Goal: Information Seeking & Learning: Learn about a topic

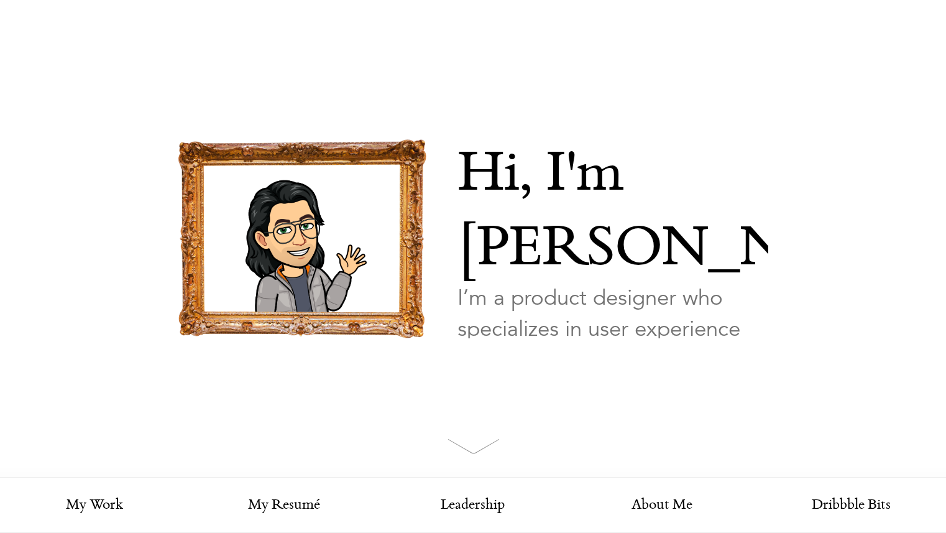
click at [500, 375] on link "Looking for my work?" at bounding box center [517, 397] width 121 height 44
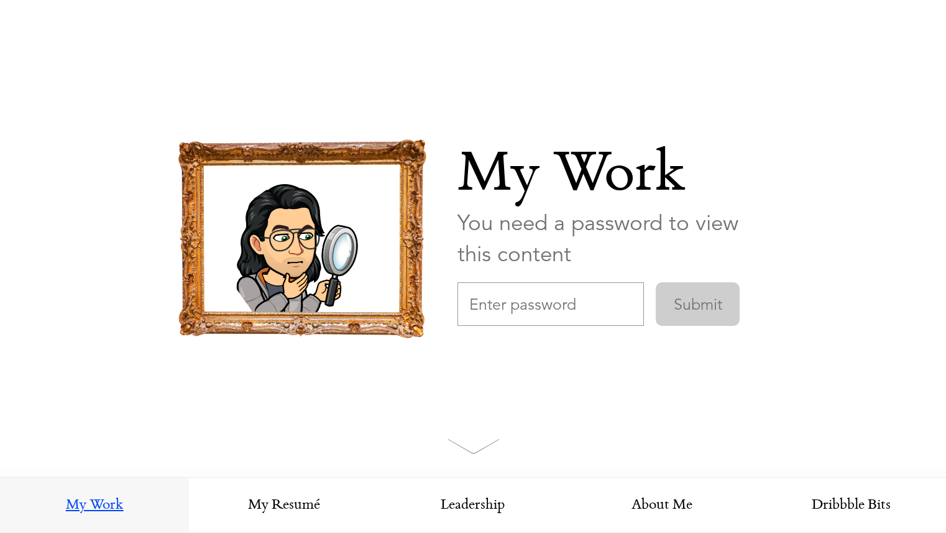
click at [479, 308] on input "text" at bounding box center [550, 304] width 186 height 44
type input "PostmanDesign"
click at [656, 282] on input "Submit" at bounding box center [698, 304] width 84 height 44
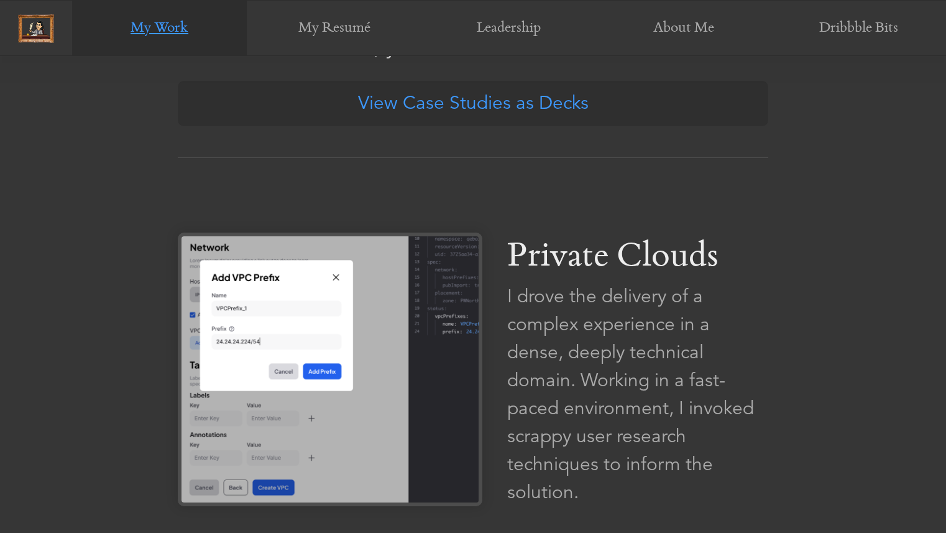
scroll to position [714, 0]
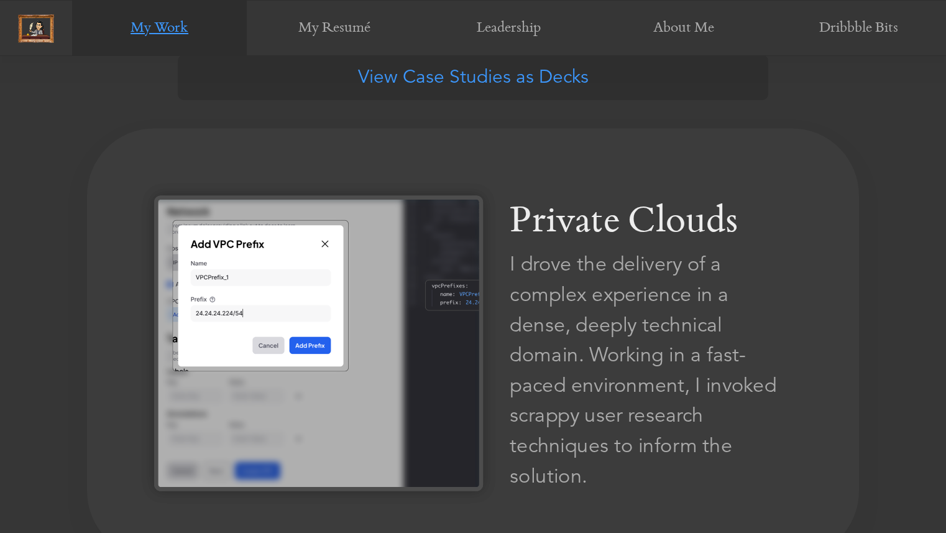
click at [391, 383] on img at bounding box center [318, 342] width 329 height 295
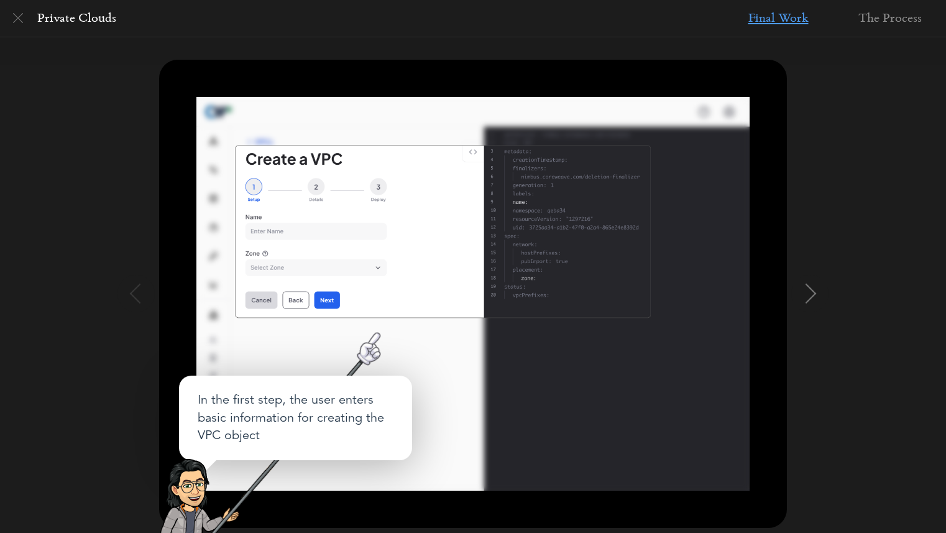
scroll to position [136, 0]
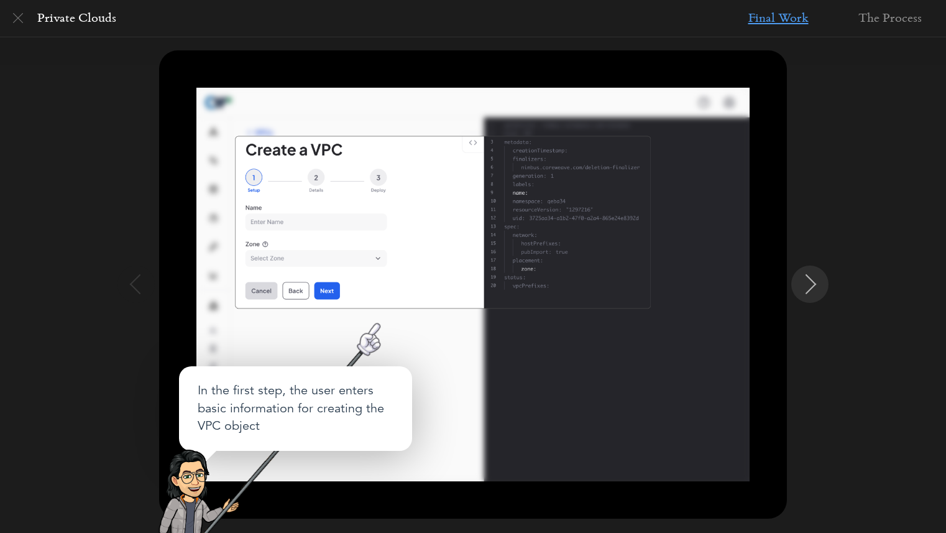
click at [804, 282] on img at bounding box center [811, 284] width 20 height 20
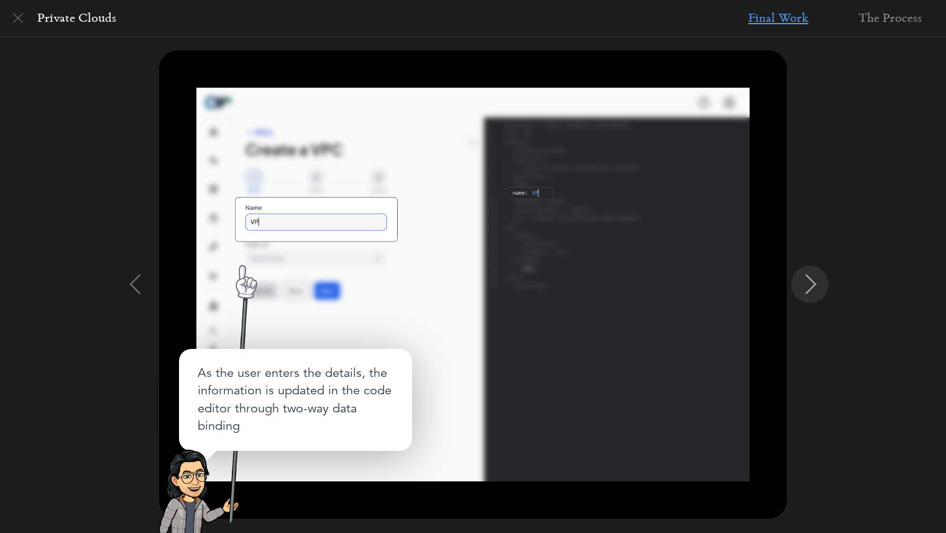
click at [804, 282] on img at bounding box center [811, 284] width 20 height 20
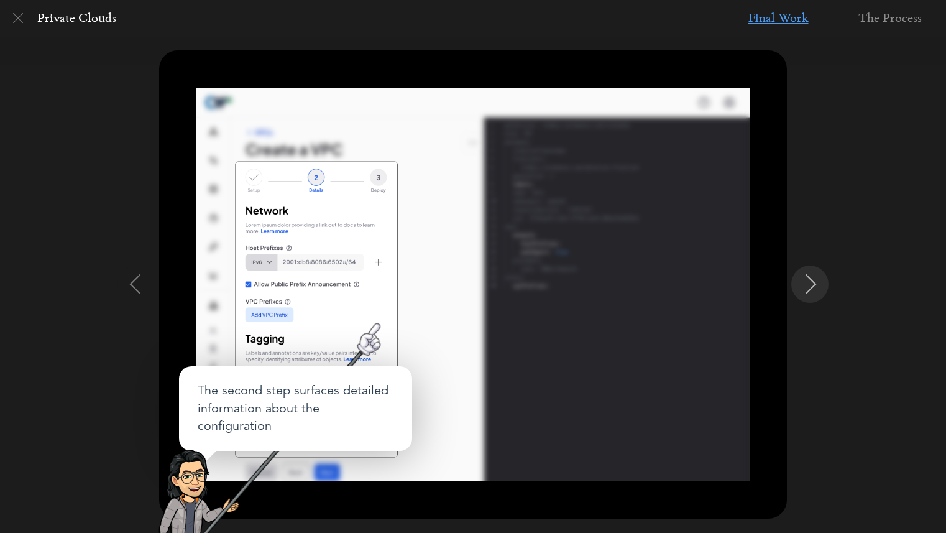
click at [804, 282] on img at bounding box center [811, 284] width 20 height 20
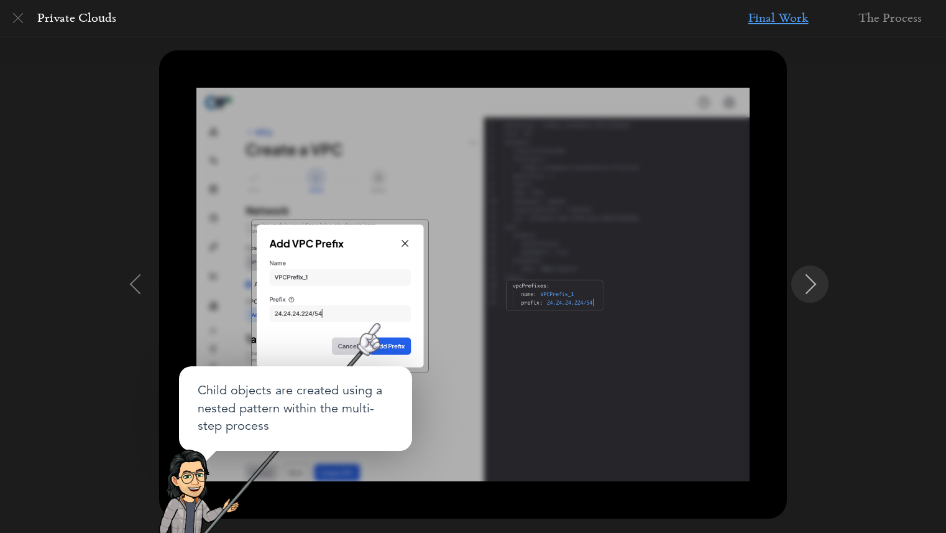
click at [804, 282] on img at bounding box center [811, 284] width 20 height 20
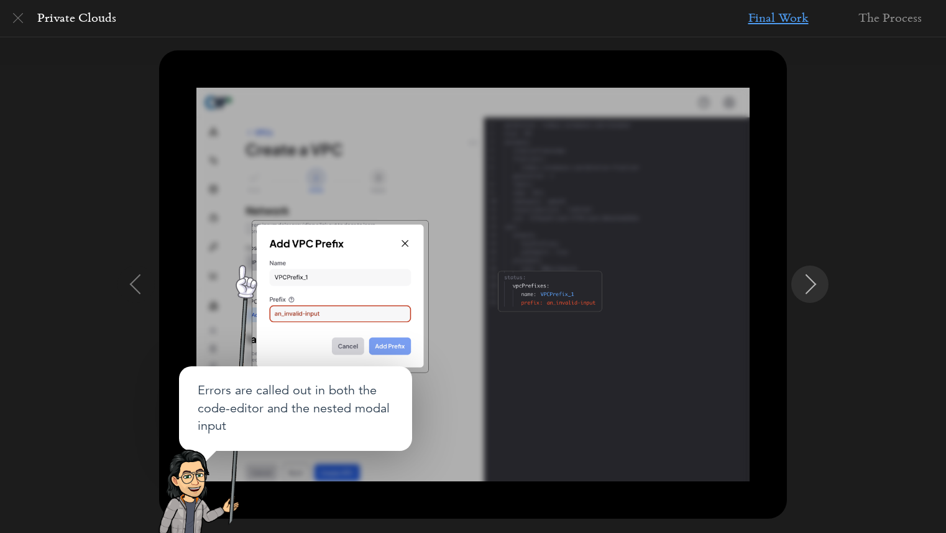
click at [804, 282] on img at bounding box center [811, 284] width 20 height 20
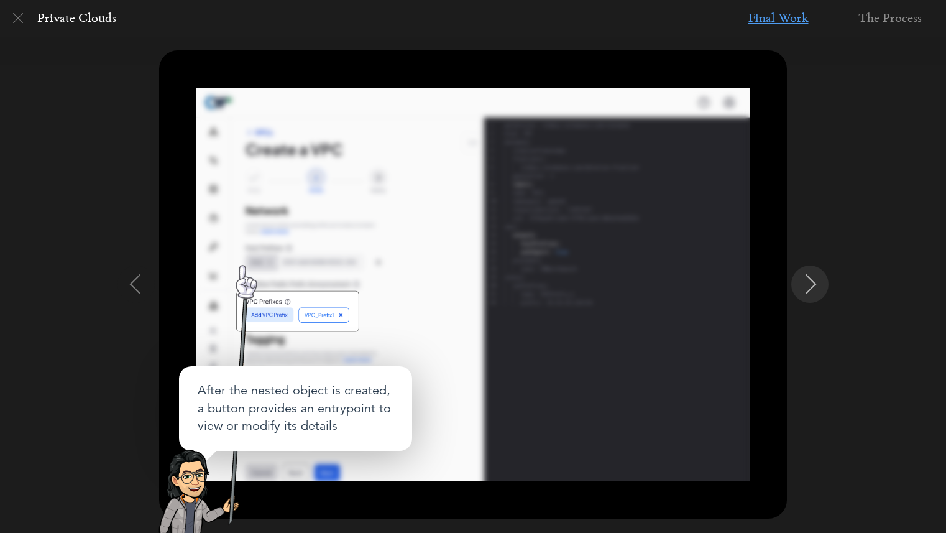
click at [804, 282] on img at bounding box center [811, 284] width 20 height 20
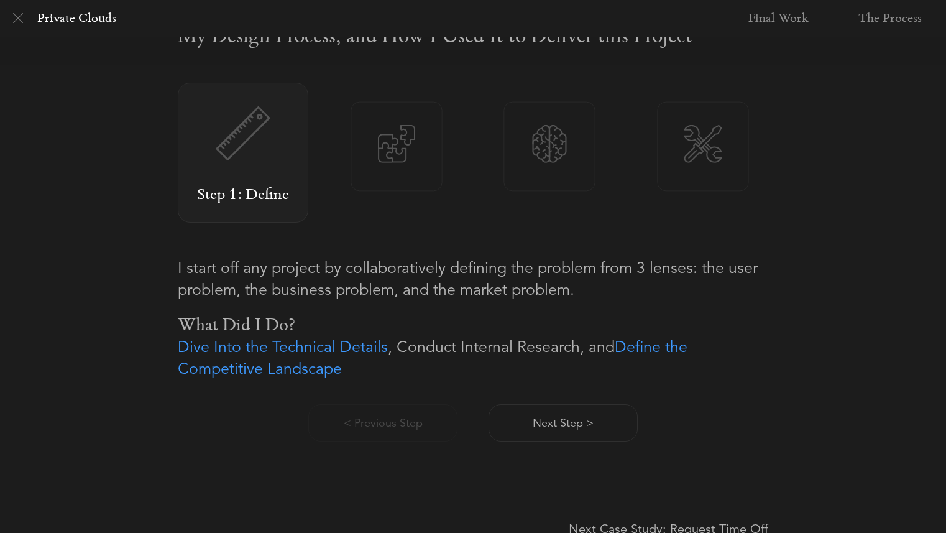
scroll to position [801, 0]
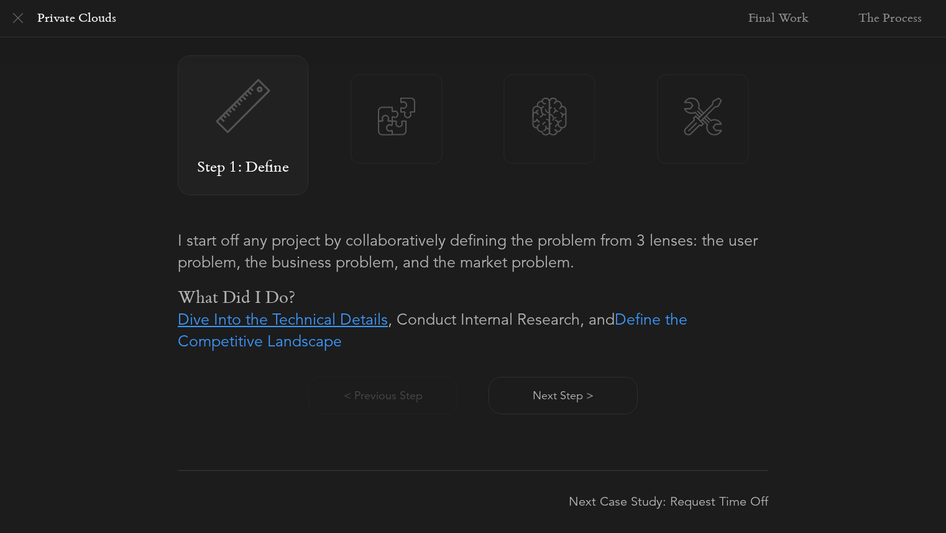
click at [323, 321] on link "Dive Into the Technical Details" at bounding box center [283, 318] width 210 height 19
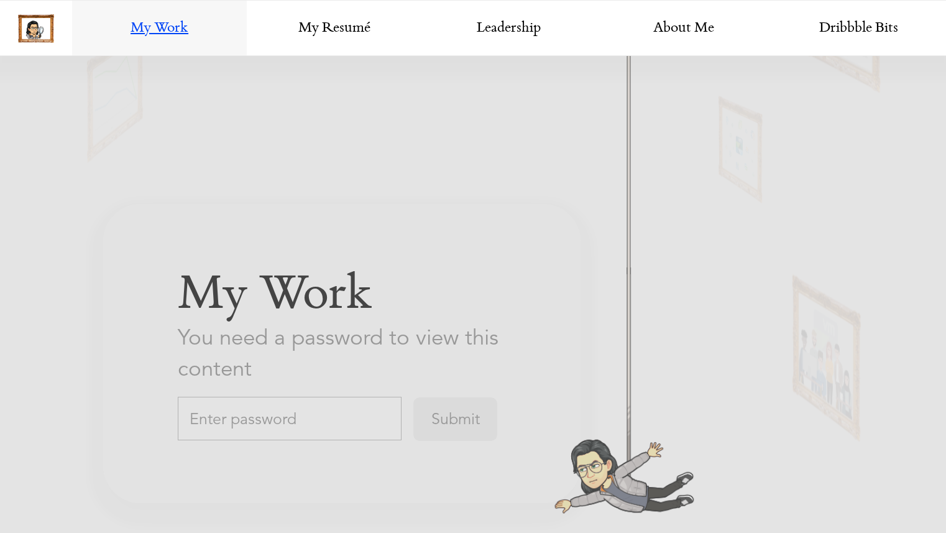
click at [236, 408] on input "text" at bounding box center [290, 419] width 224 height 44
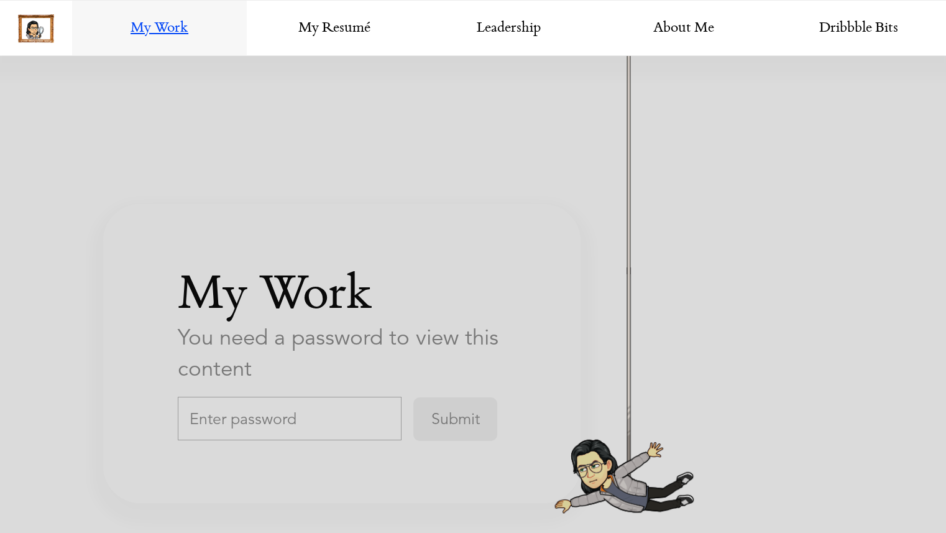
scroll to position [2163, 0]
type input "PostmanDesign"
click at [413, 397] on input "Submit" at bounding box center [455, 419] width 84 height 44
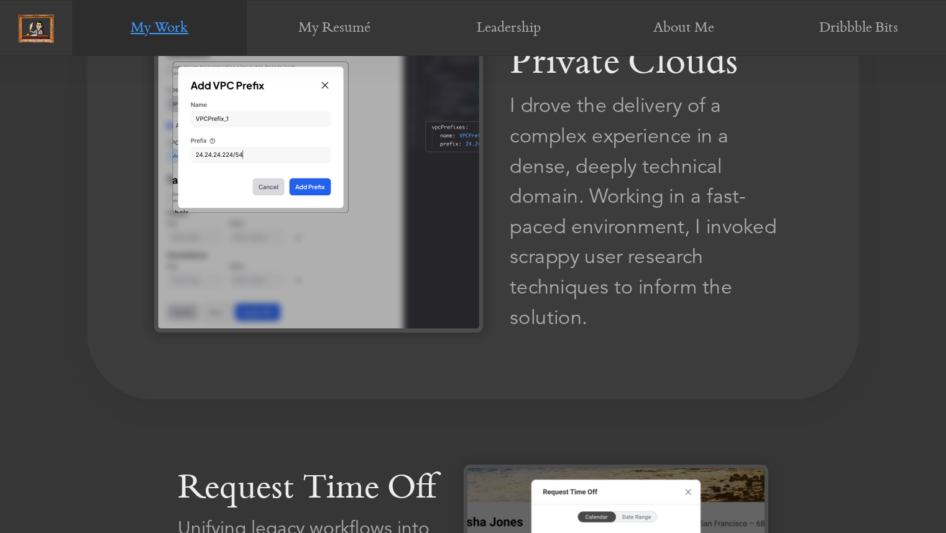
scroll to position [778, 0]
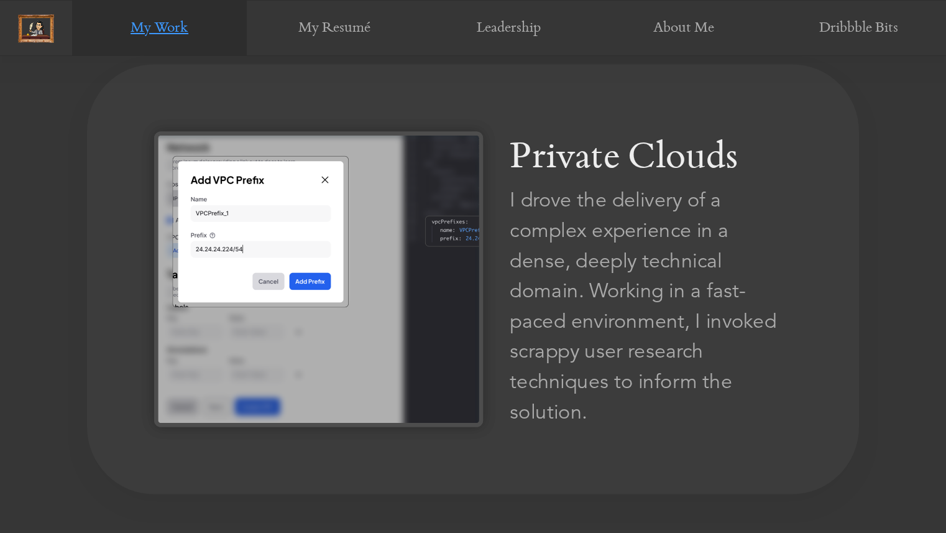
click at [562, 351] on div "I drove the delivery of a complex experience in a dense, deeply technical domai…" at bounding box center [651, 306] width 282 height 242
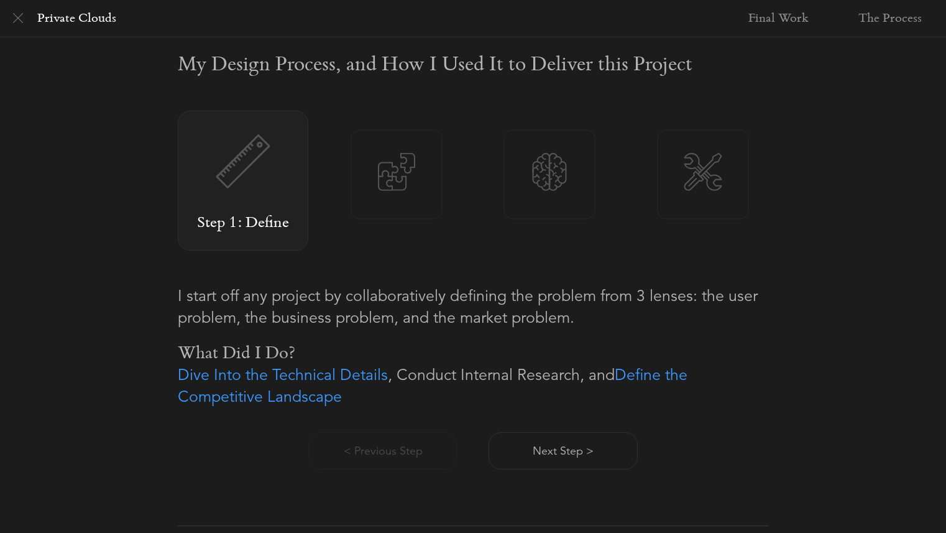
scroll to position [751, 0]
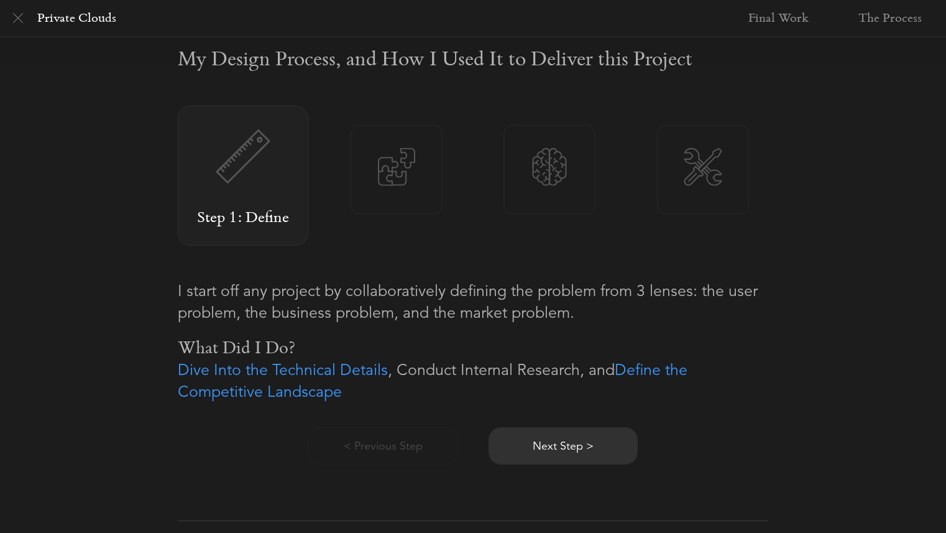
click at [570, 439] on button "Next Step >" at bounding box center [562, 445] width 149 height 37
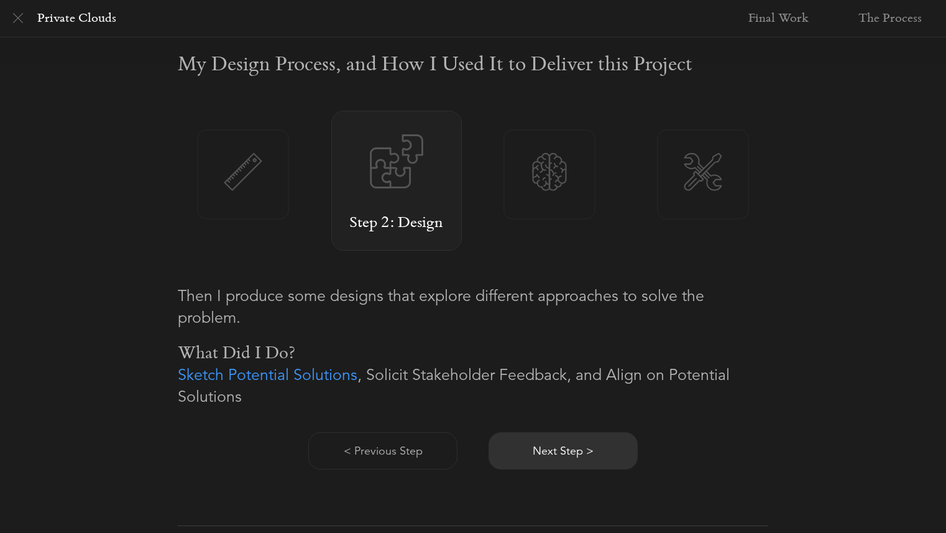
scroll to position [801, 0]
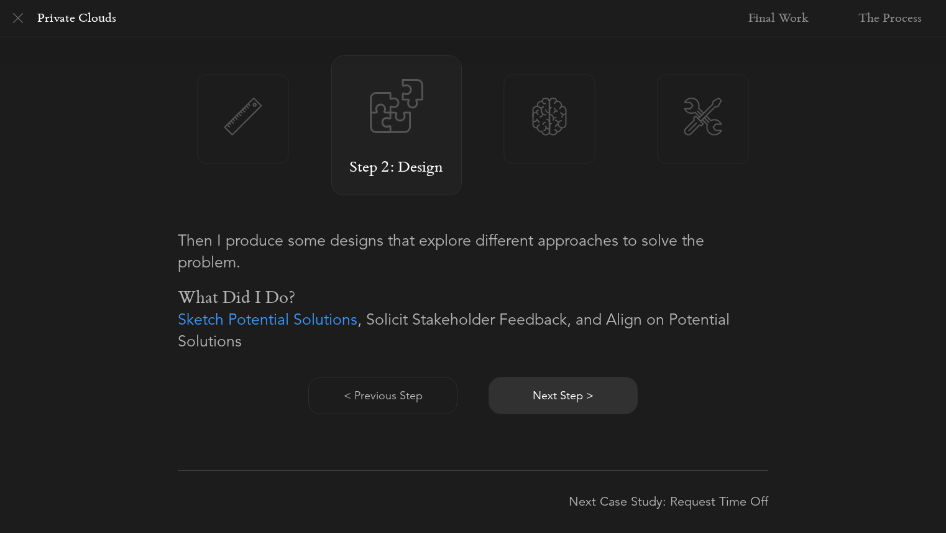
click at [567, 395] on button "Next Step >" at bounding box center [562, 395] width 149 height 37
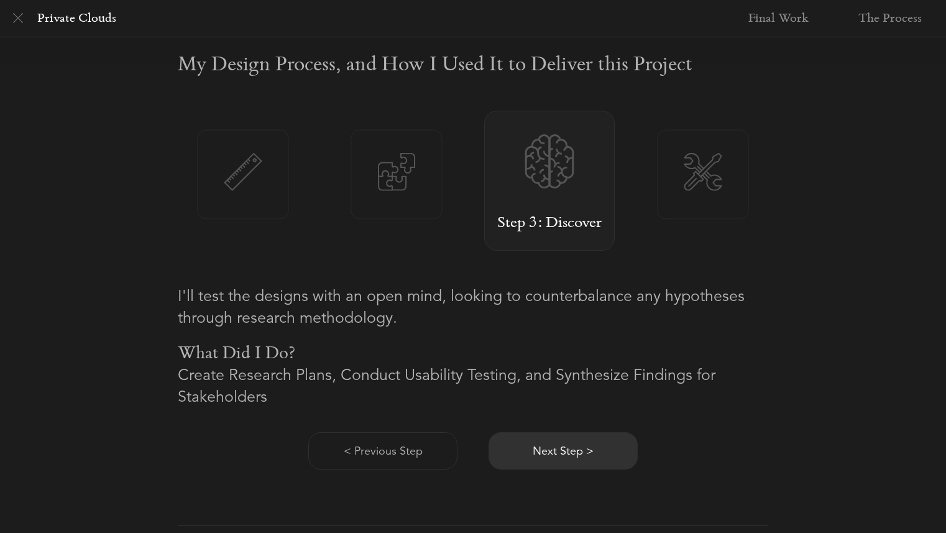
scroll to position [762, 0]
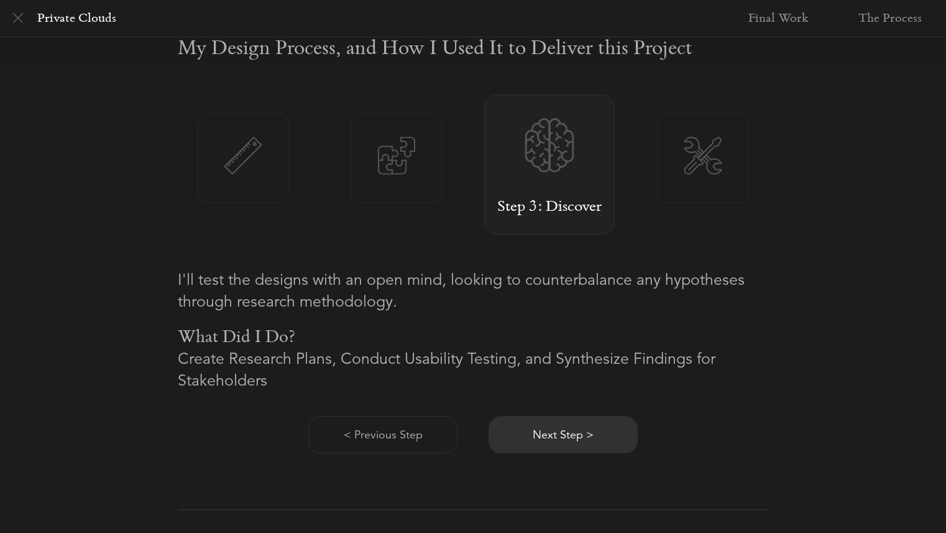
click at [574, 425] on button "Next Step >" at bounding box center [562, 434] width 149 height 37
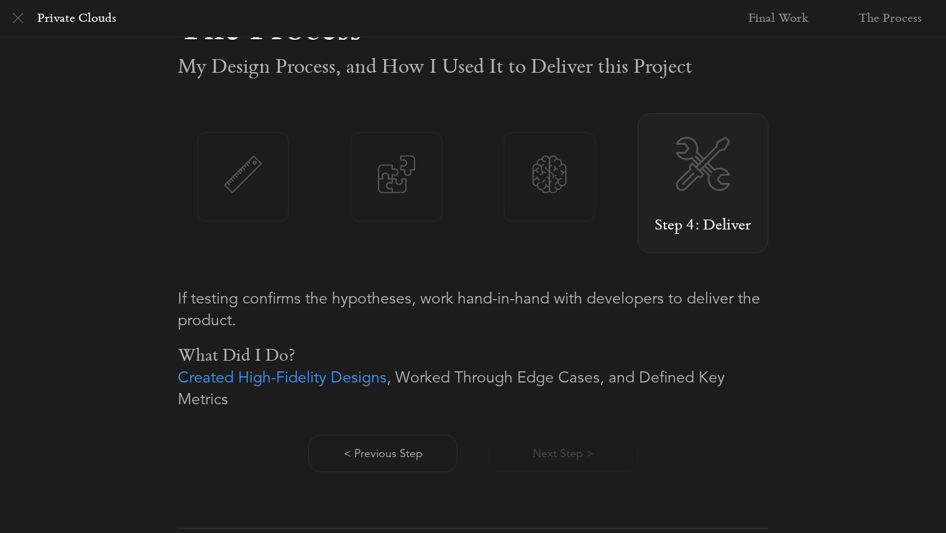
scroll to position [746, 0]
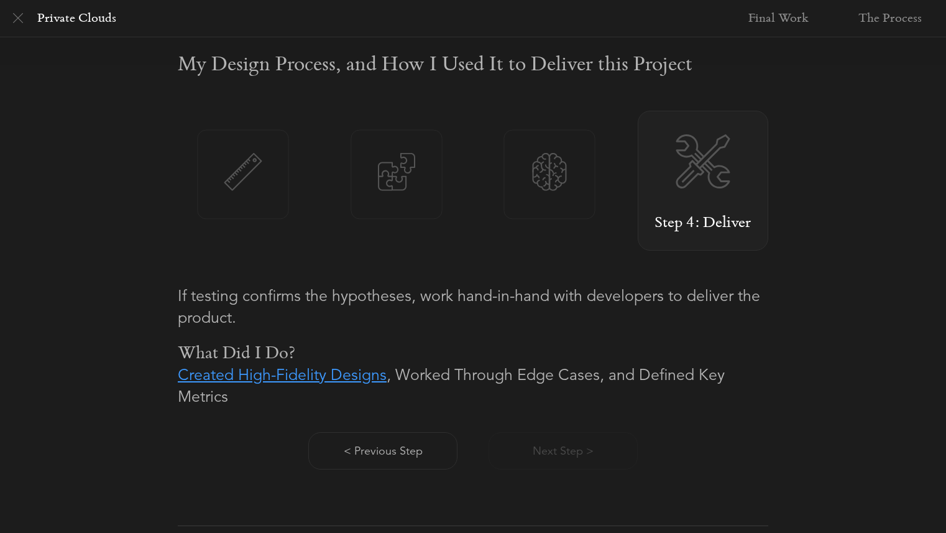
click at [311, 378] on link "Created High-Fidelity Designs" at bounding box center [282, 374] width 209 height 19
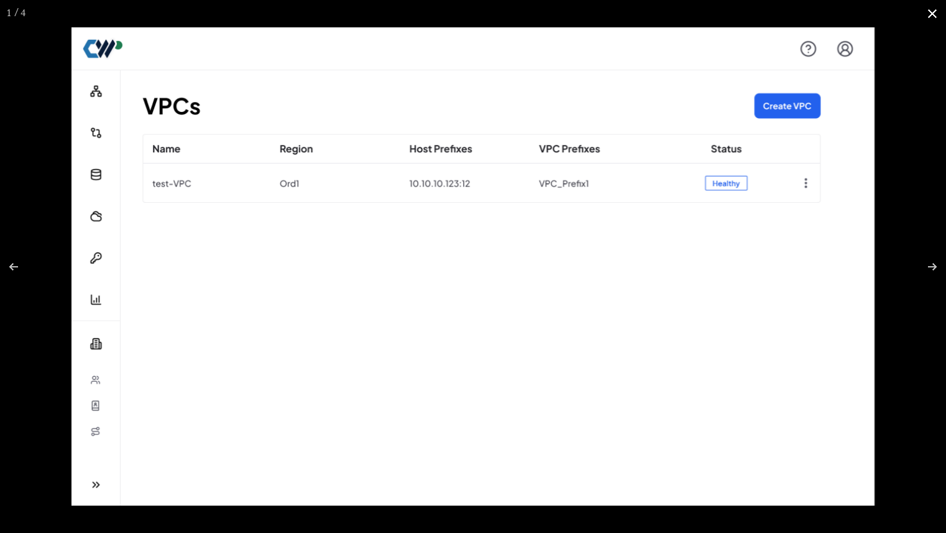
click at [927, 10] on button at bounding box center [932, 13] width 27 height 27
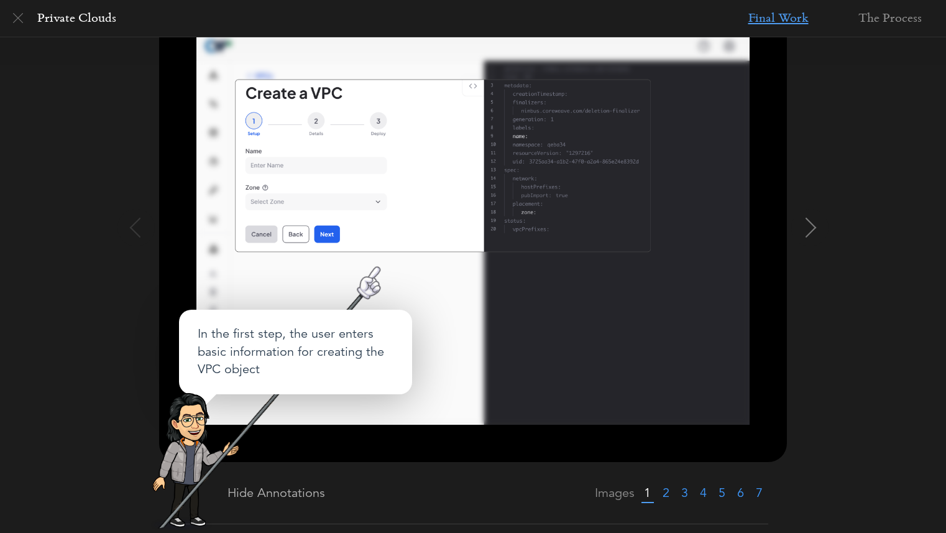
scroll to position [180, 0]
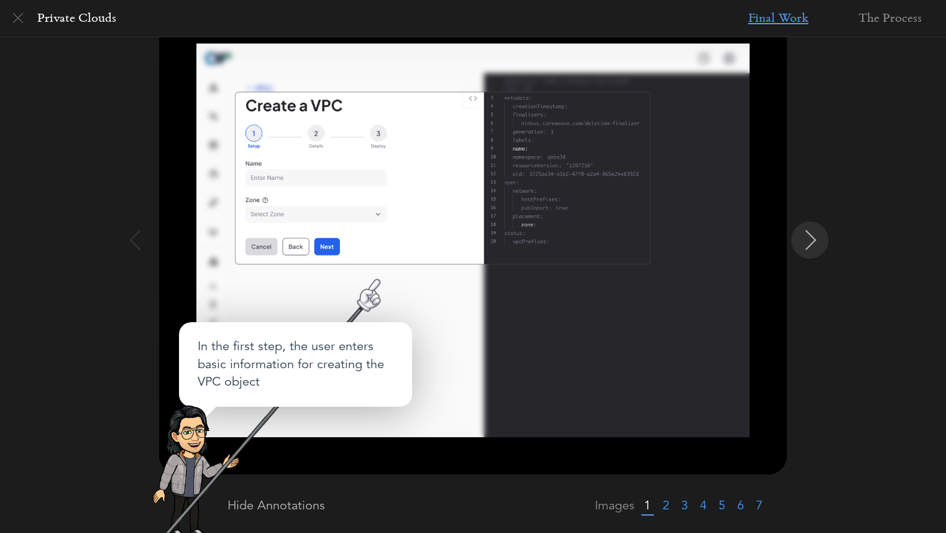
click at [803, 237] on img at bounding box center [811, 240] width 20 height 20
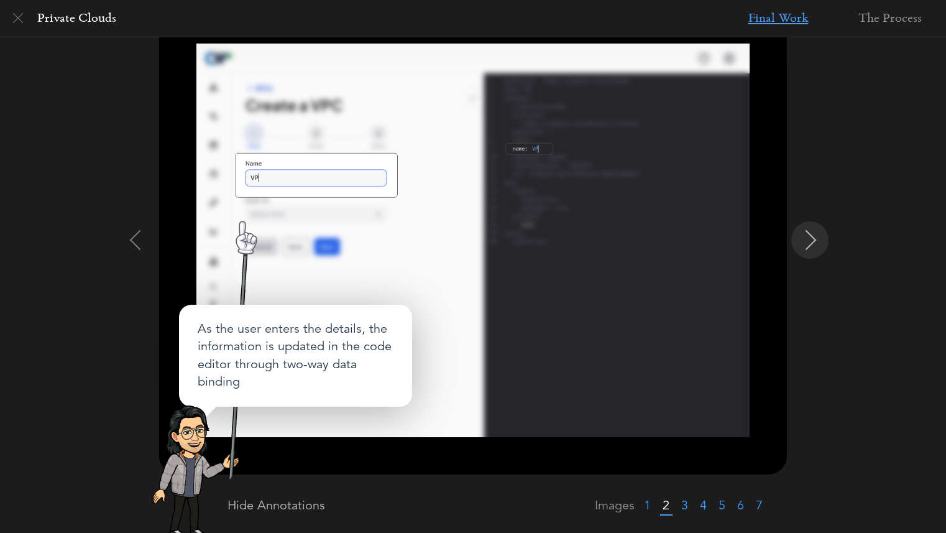
click at [803, 237] on img at bounding box center [811, 240] width 20 height 20
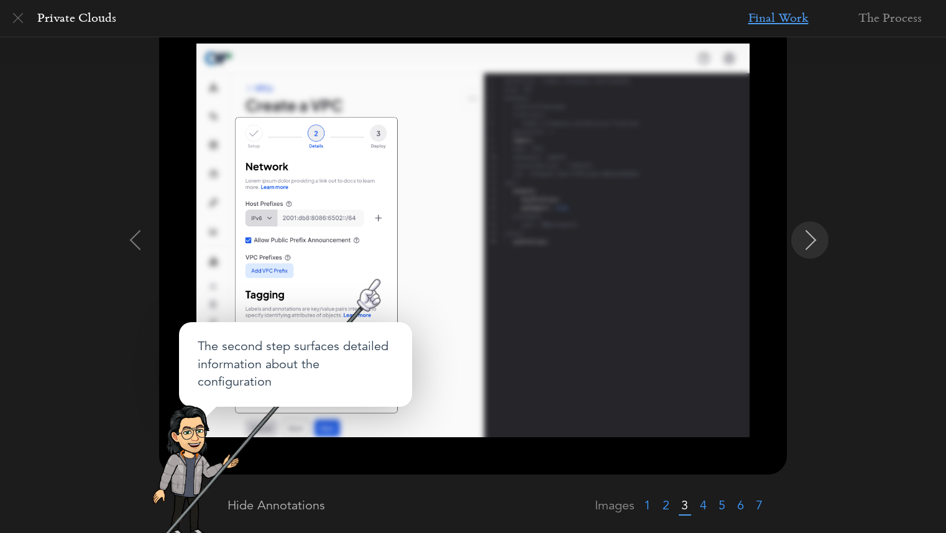
click at [803, 237] on img at bounding box center [811, 240] width 20 height 20
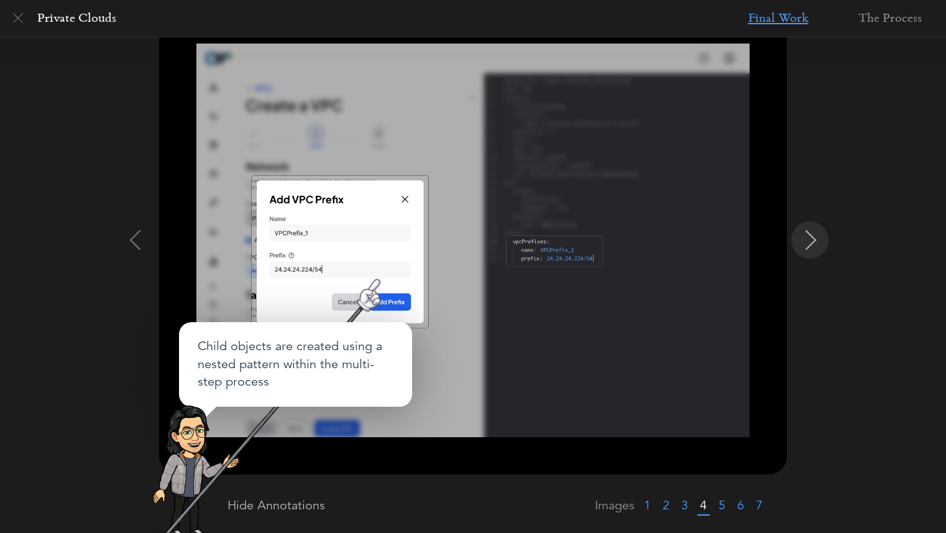
click at [803, 237] on img at bounding box center [811, 240] width 20 height 20
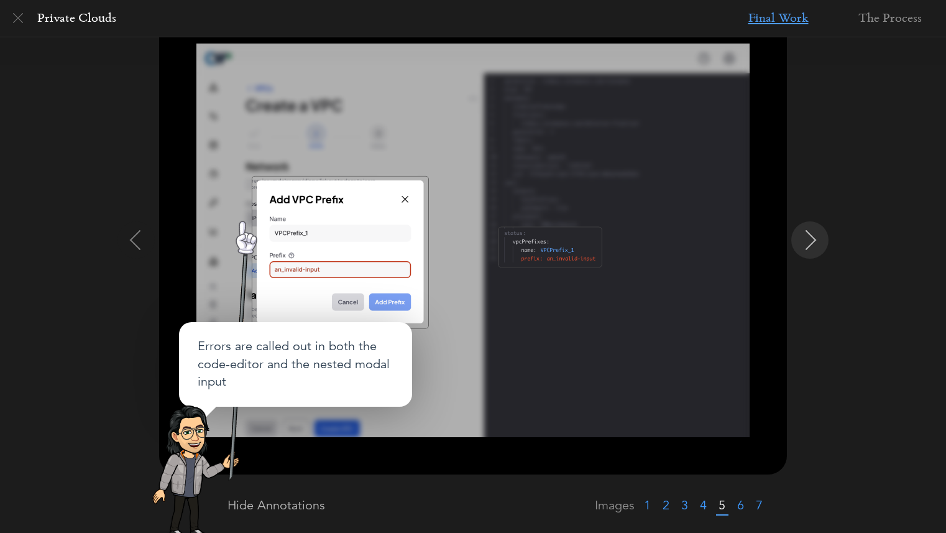
click at [803, 237] on img at bounding box center [811, 240] width 20 height 20
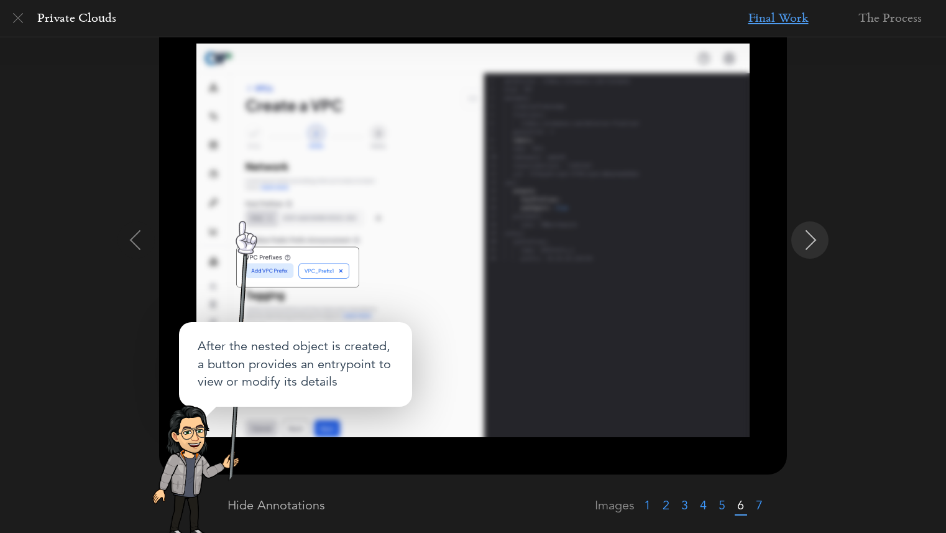
click at [803, 237] on img at bounding box center [811, 240] width 20 height 20
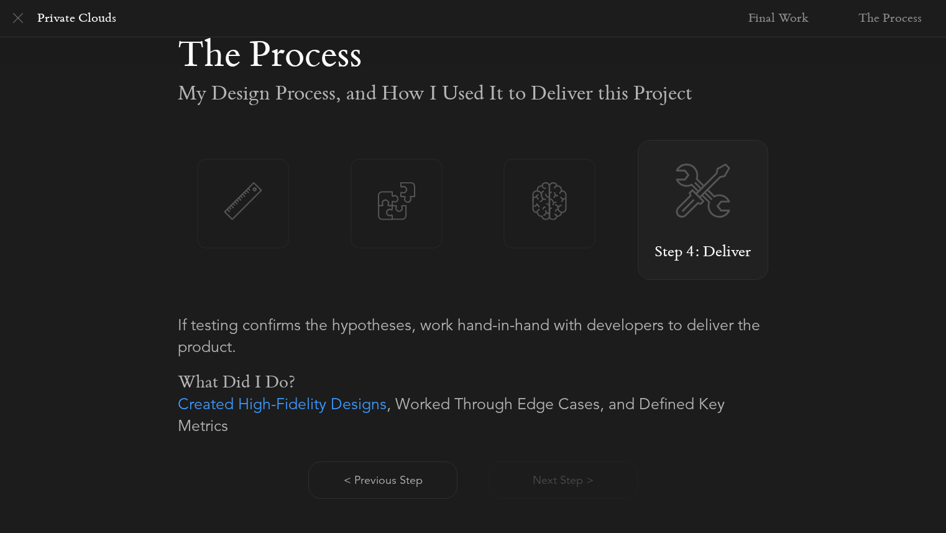
scroll to position [731, 0]
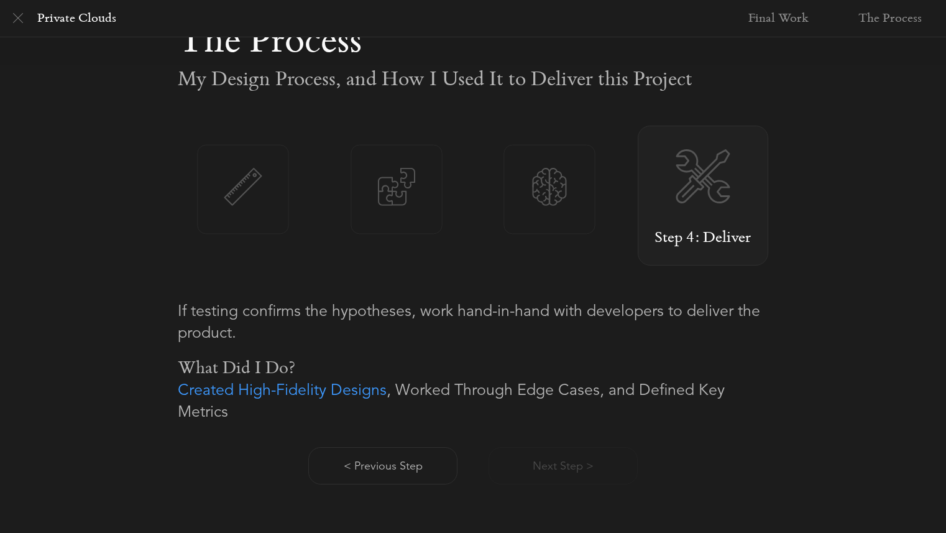
click at [580, 469] on div "< Previous Step Next Step >" at bounding box center [473, 453] width 590 height 62
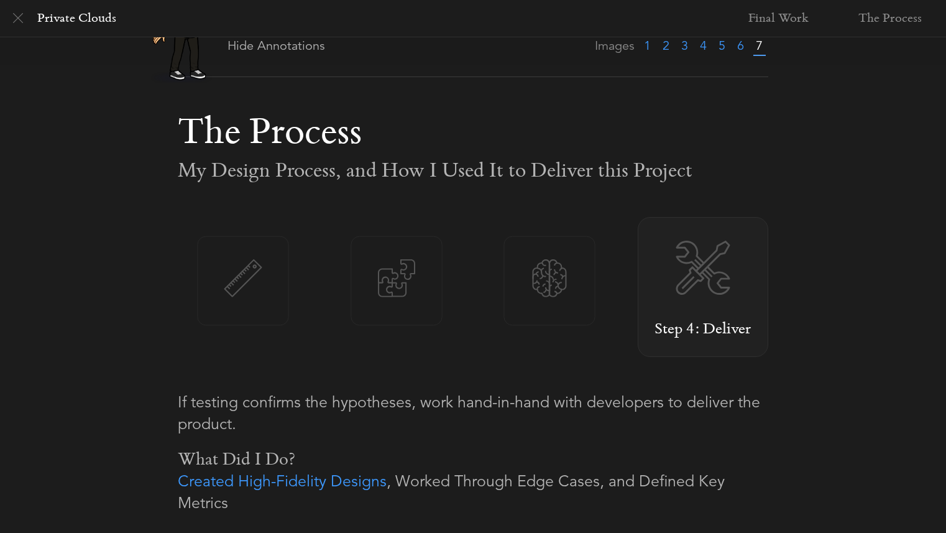
scroll to position [638, 0]
click at [541, 311] on div "Step 3: Discover" at bounding box center [549, 281] width 91 height 89
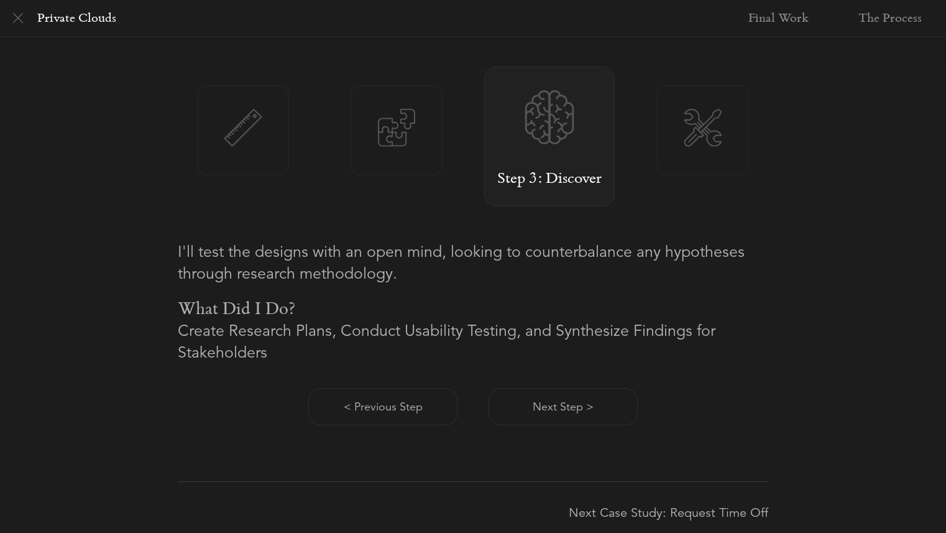
scroll to position [799, 0]
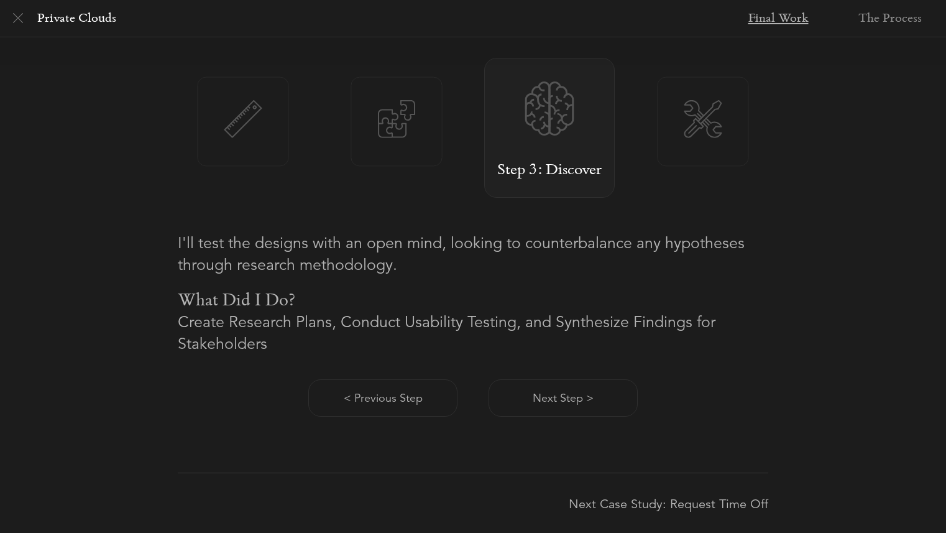
click at [790, 19] on li "Final Work" at bounding box center [778, 18] width 112 height 37
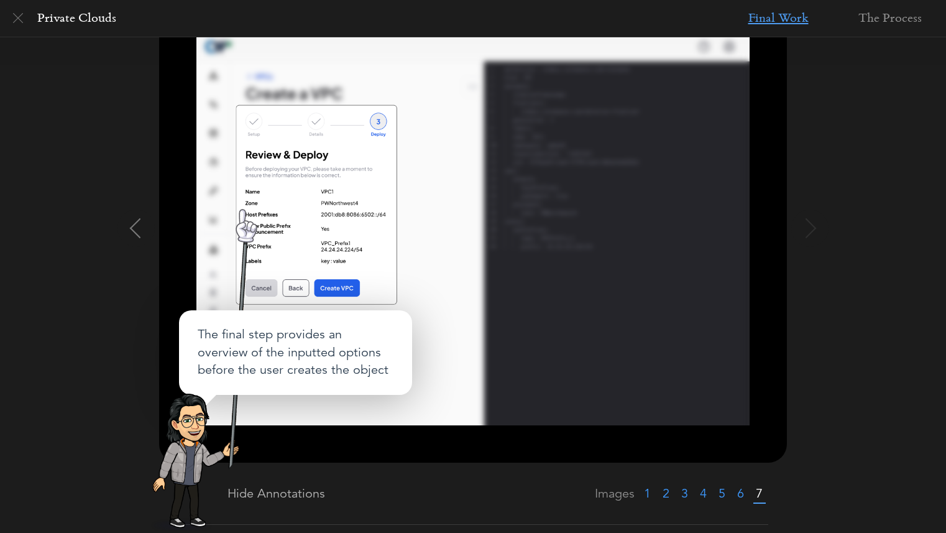
scroll to position [186, 0]
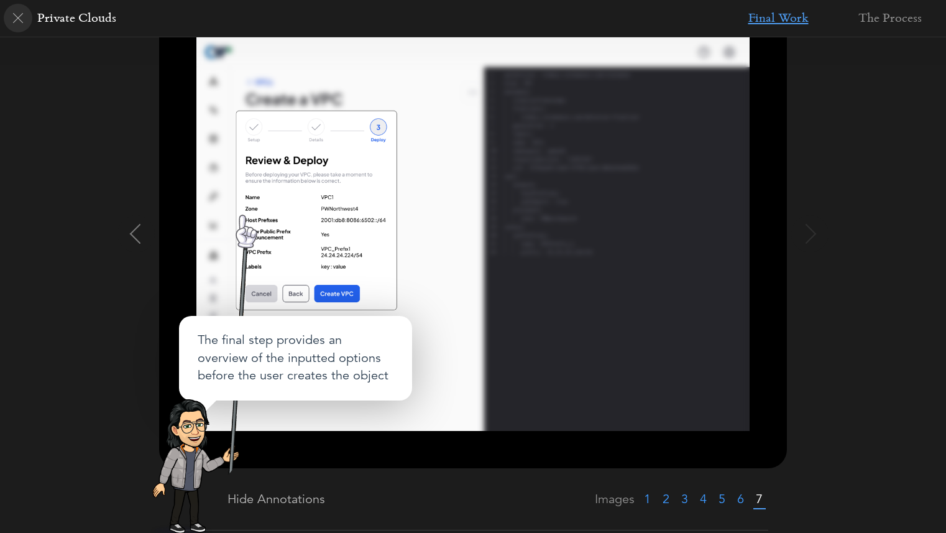
click at [16, 19] on img at bounding box center [18, 18] width 10 height 10
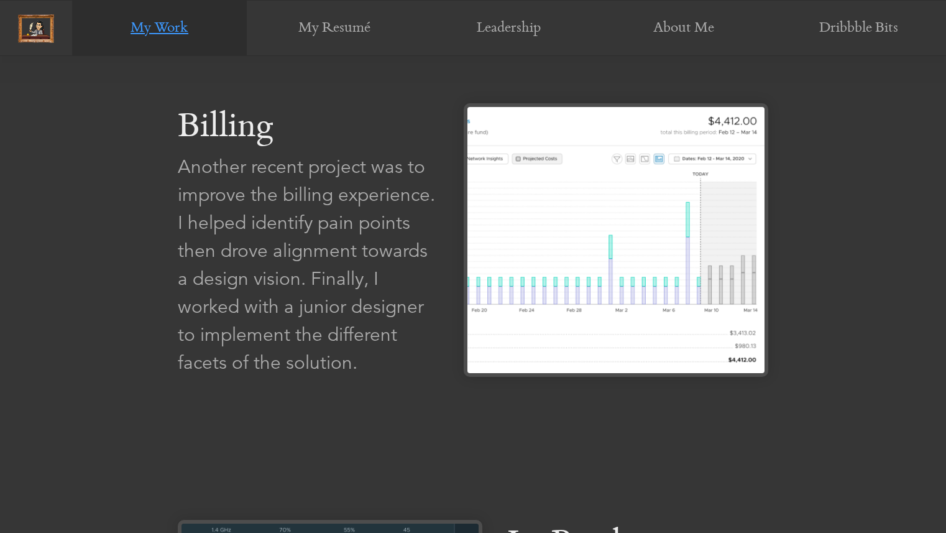
scroll to position [2050, 0]
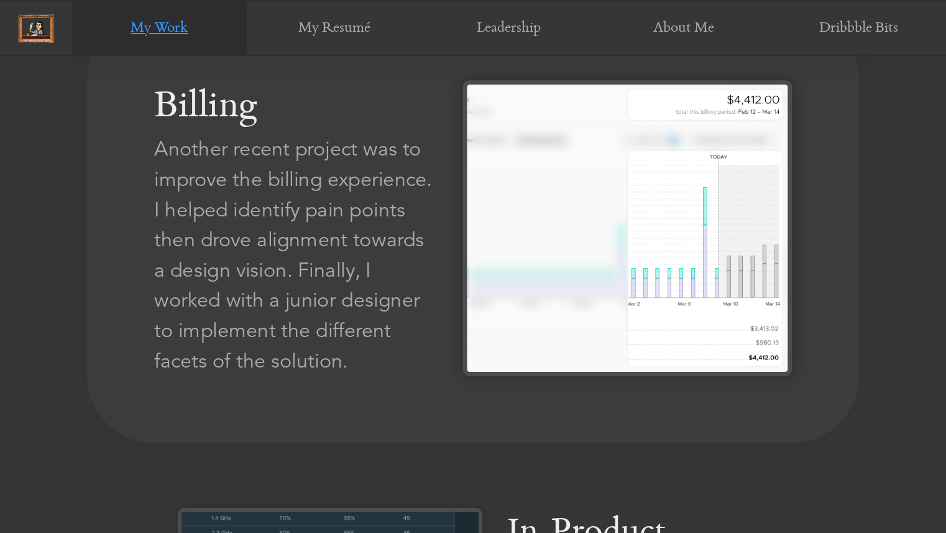
click at [462, 239] on link "Billing Another recent project was to improve the billing experience. I helped …" at bounding box center [473, 227] width 772 height 429
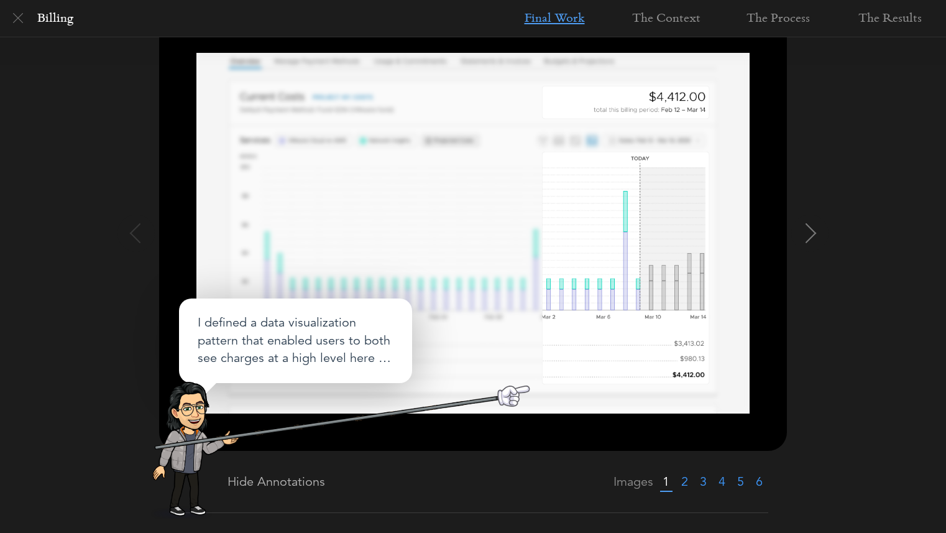
scroll to position [174, 0]
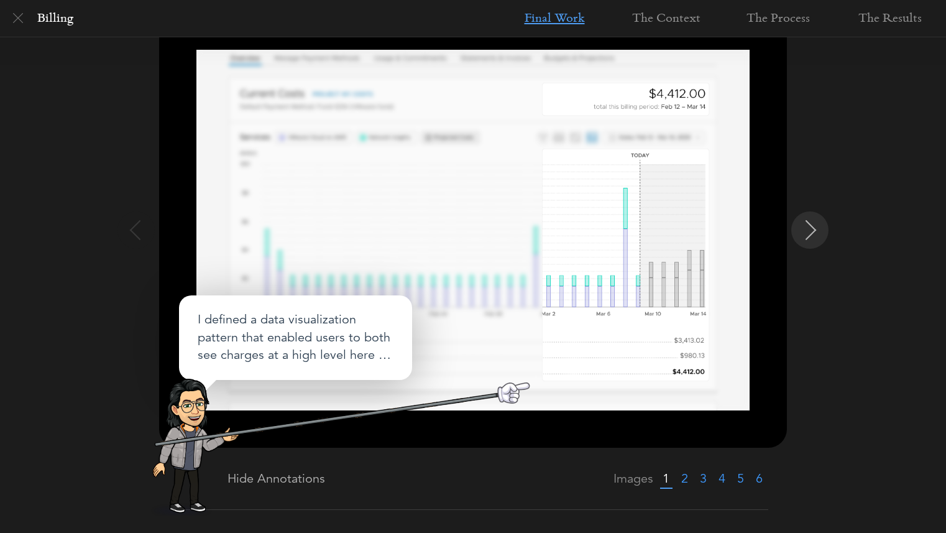
click at [810, 224] on img at bounding box center [811, 230] width 20 height 20
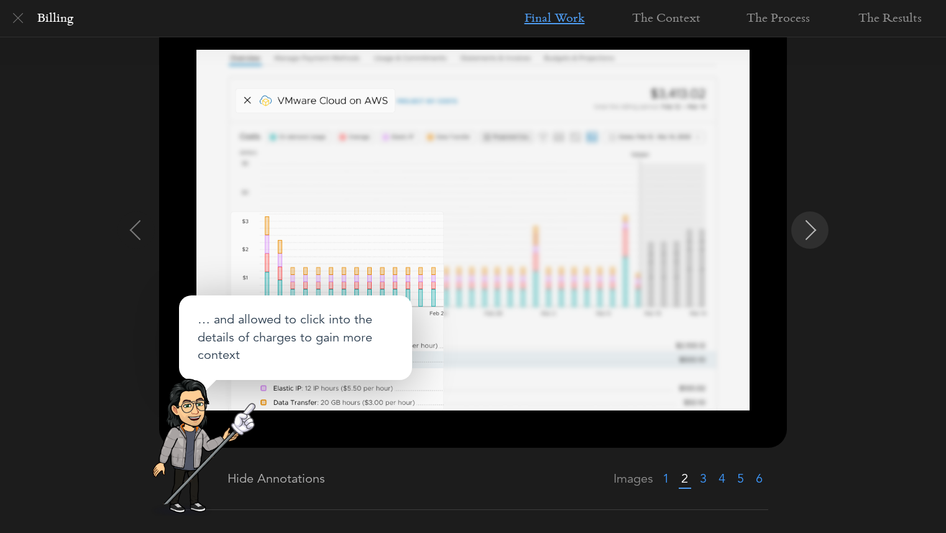
click at [810, 224] on img at bounding box center [811, 230] width 20 height 20
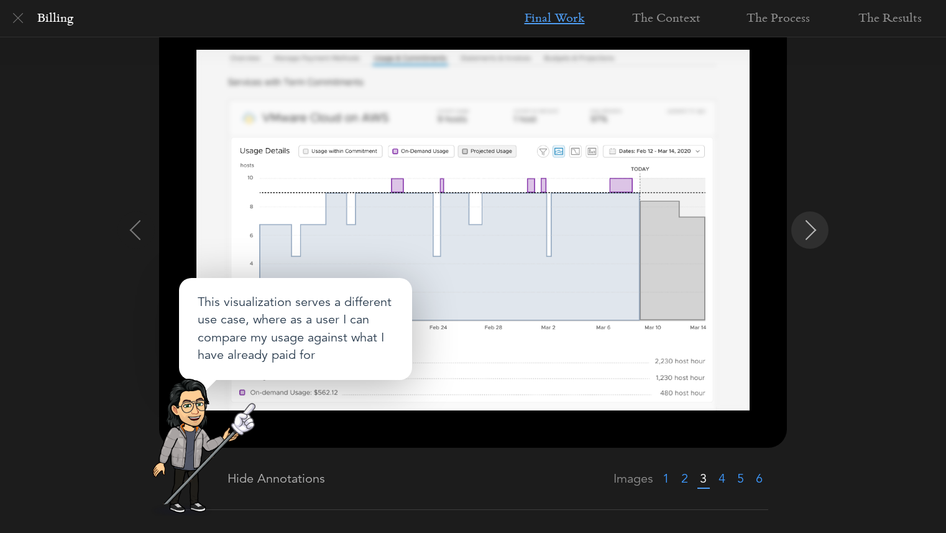
click at [810, 224] on img at bounding box center [811, 230] width 20 height 20
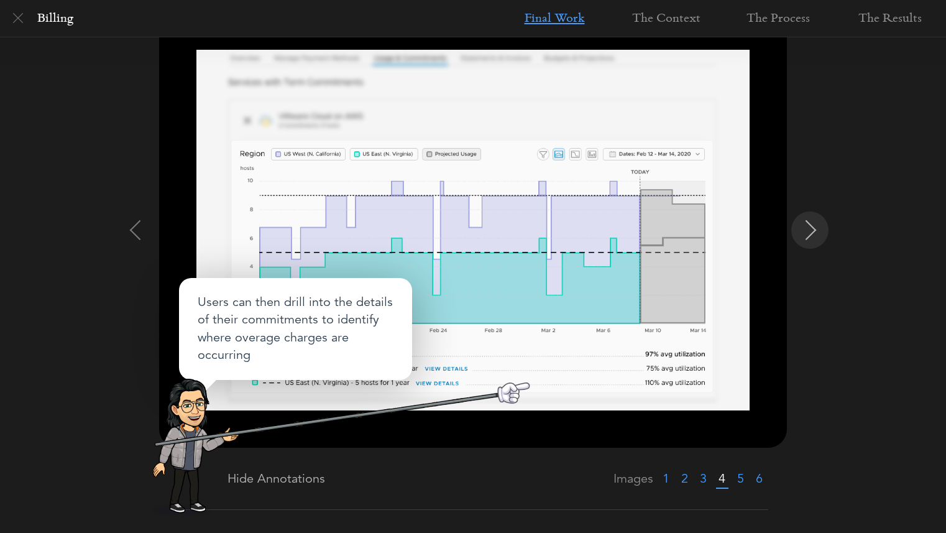
click at [810, 224] on img at bounding box center [811, 230] width 20 height 20
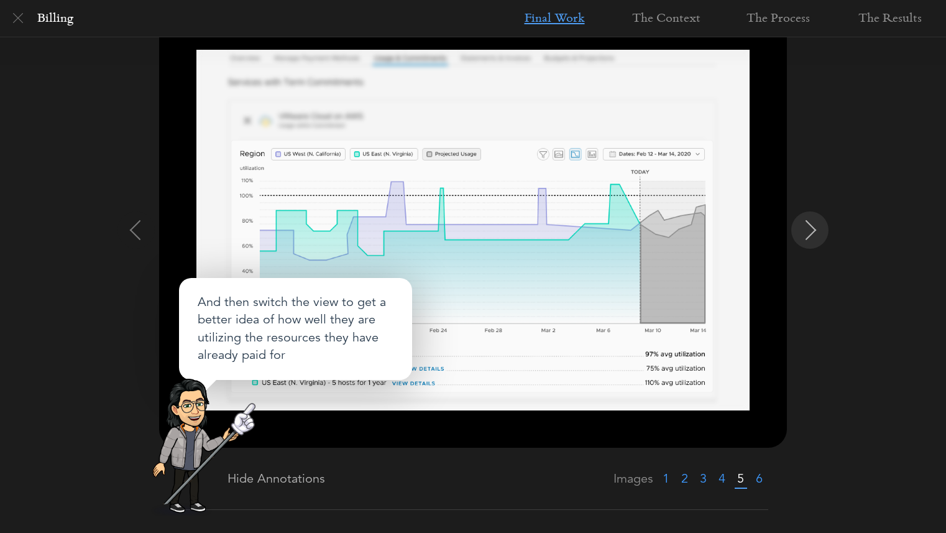
click at [810, 224] on img at bounding box center [811, 230] width 20 height 20
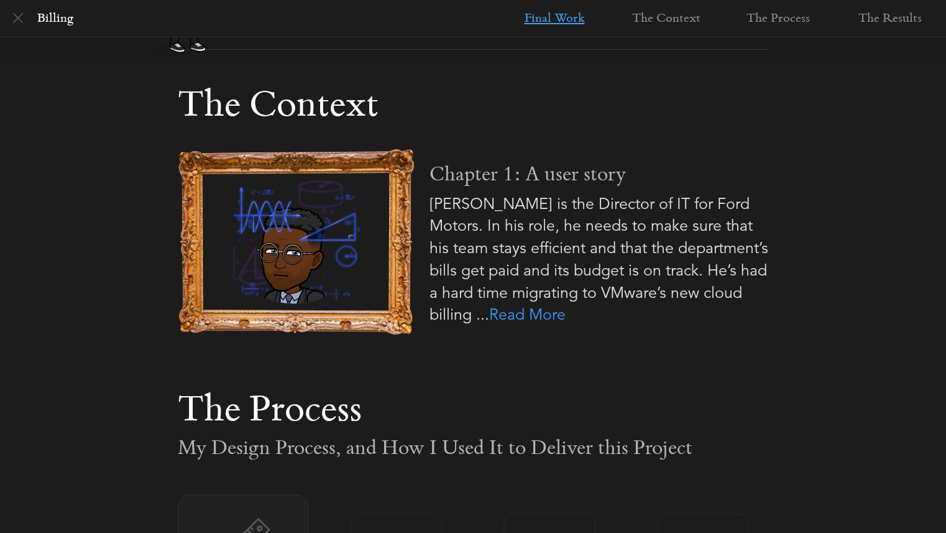
scroll to position [635, 0]
click at [566, 313] on link "Read More" at bounding box center [527, 313] width 76 height 19
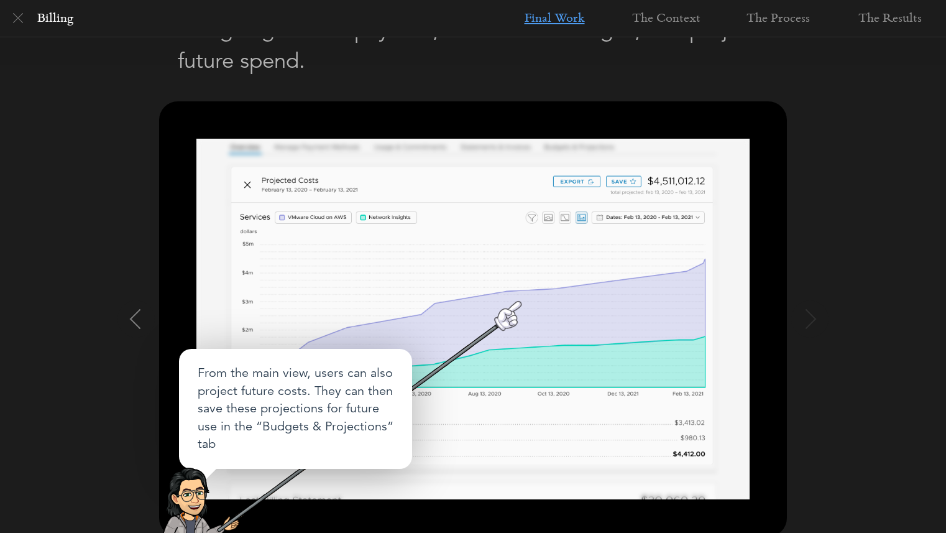
scroll to position [0, 0]
